Goal: Task Accomplishment & Management: Use online tool/utility

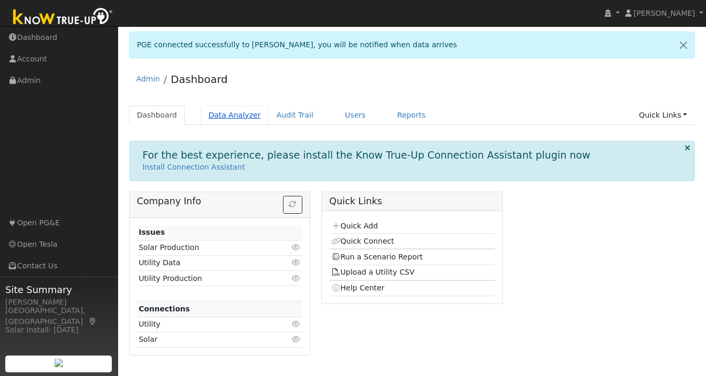
click at [232, 111] on link "Data Analyzer" at bounding box center [234, 114] width 68 height 19
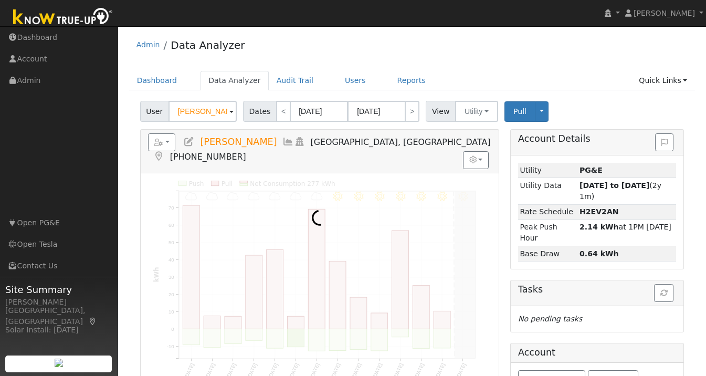
click at [205, 113] on input "Nita Jain" at bounding box center [202, 111] width 68 height 21
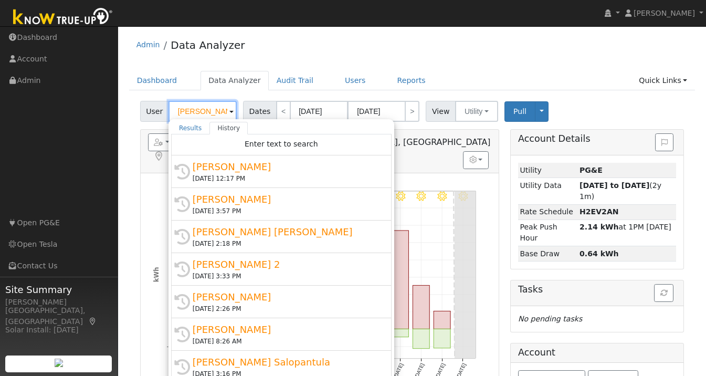
drag, startPoint x: 211, startPoint y: 111, endPoint x: 132, endPoint y: 110, distance: 79.8
click at [132, 110] on div "User Nita Jain Results History "Nita Jain" not found Enter text to search Histo…" at bounding box center [412, 316] width 566 height 438
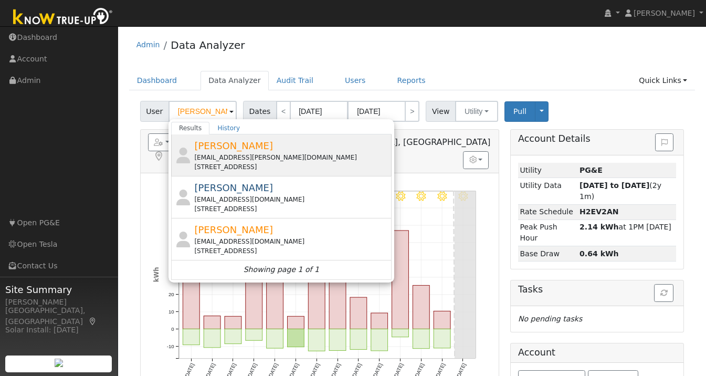
click at [245, 148] on span "[PERSON_NAME]" at bounding box center [233, 145] width 79 height 11
type input "[PERSON_NAME]"
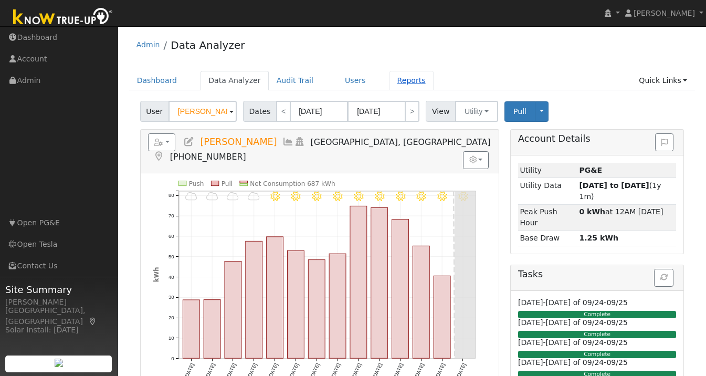
click at [401, 81] on link "Reports" at bounding box center [411, 80] width 44 height 19
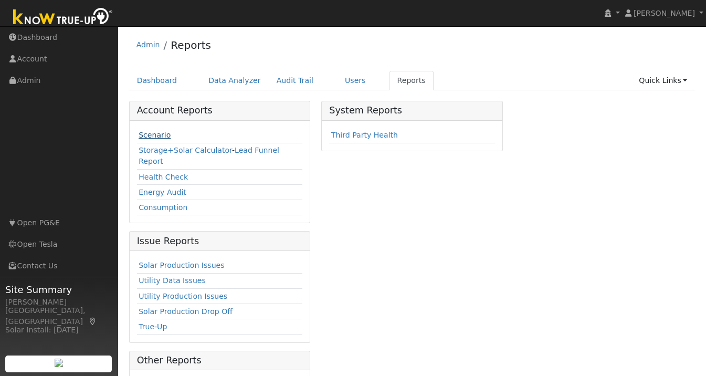
click at [148, 133] on link "Scenario" at bounding box center [155, 135] width 32 height 8
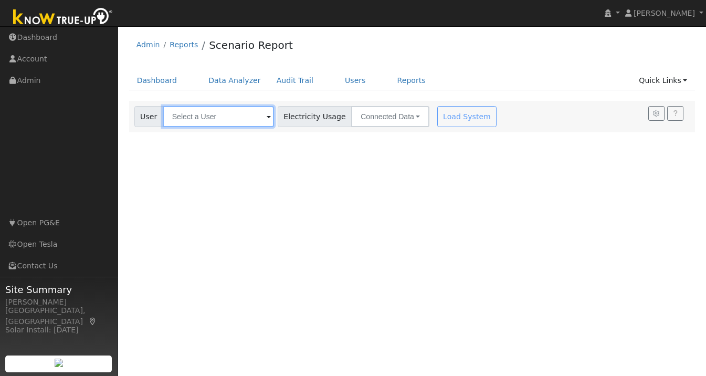
click at [217, 121] on input "text" at bounding box center [218, 116] width 111 height 21
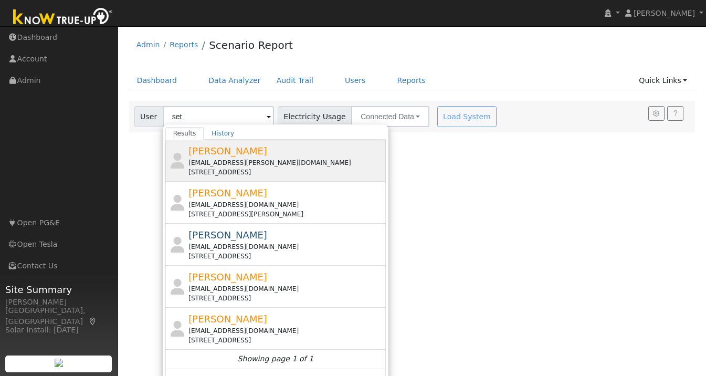
click at [222, 154] on span "Seth Bertalotto" at bounding box center [227, 150] width 79 height 11
type input "Seth Bertalotto"
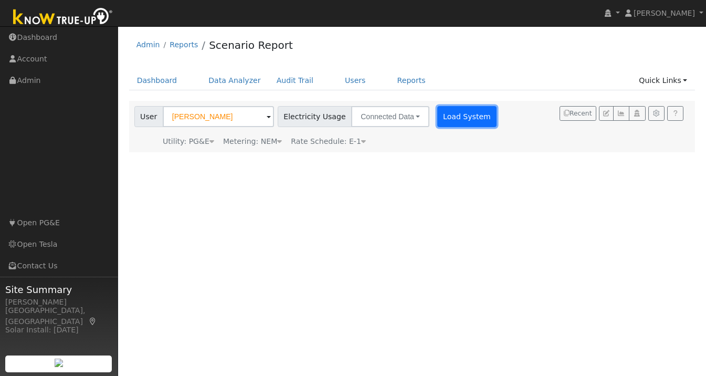
click at [459, 118] on button "Load System" at bounding box center [467, 116] width 60 height 21
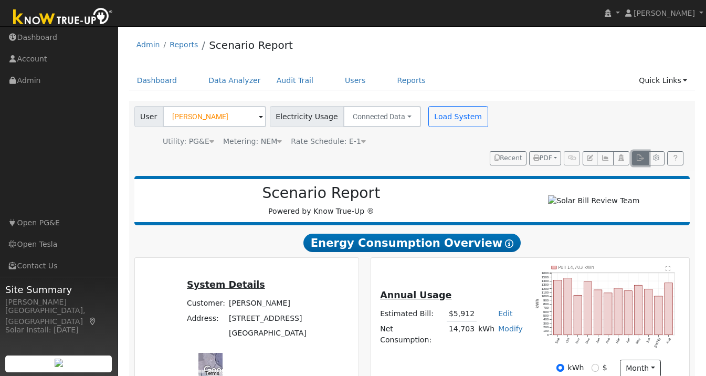
click at [640, 155] on icon "button" at bounding box center [640, 158] width 8 height 6
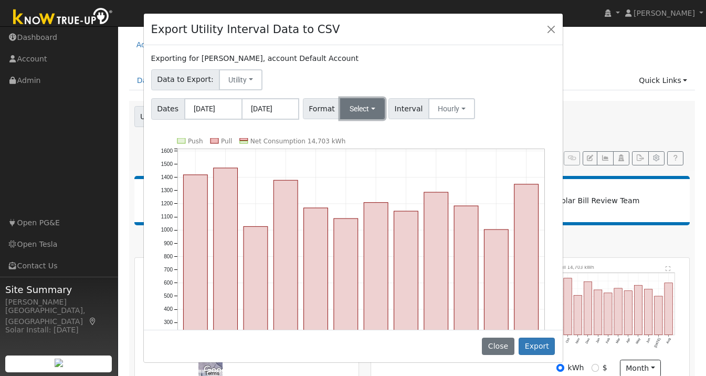
click at [370, 104] on button "Select" at bounding box center [362, 108] width 45 height 21
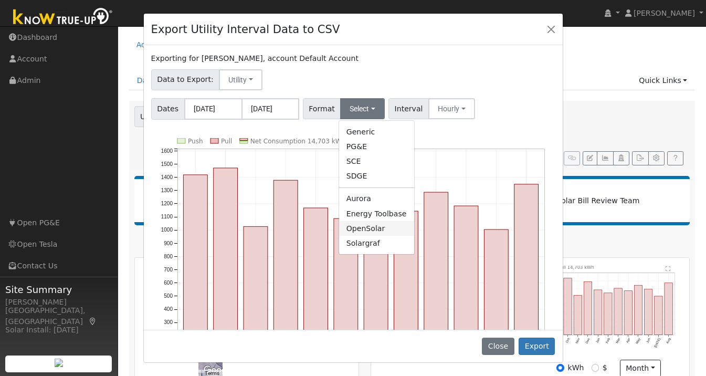
click at [360, 226] on link "OpenSolar" at bounding box center [376, 228] width 75 height 15
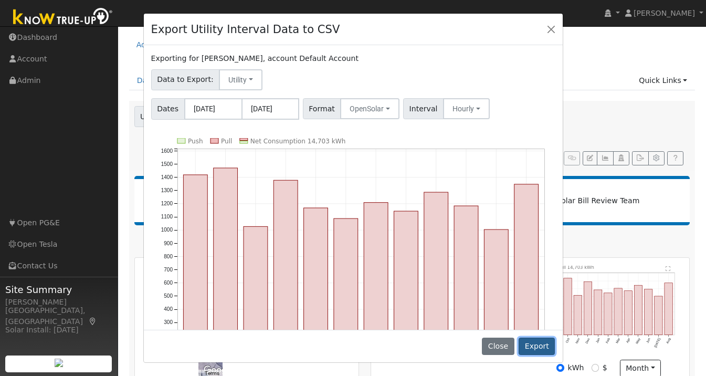
click at [526, 337] on button "Export" at bounding box center [536, 346] width 36 height 18
